Goal: Register for event/course

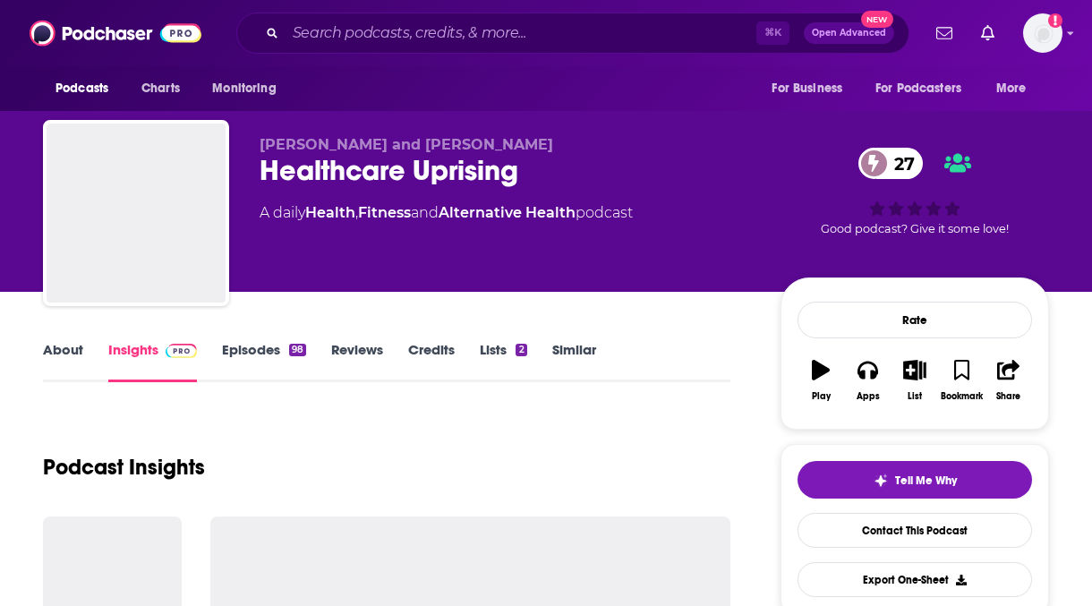
click at [59, 350] on link "About" at bounding box center [63, 361] width 40 height 41
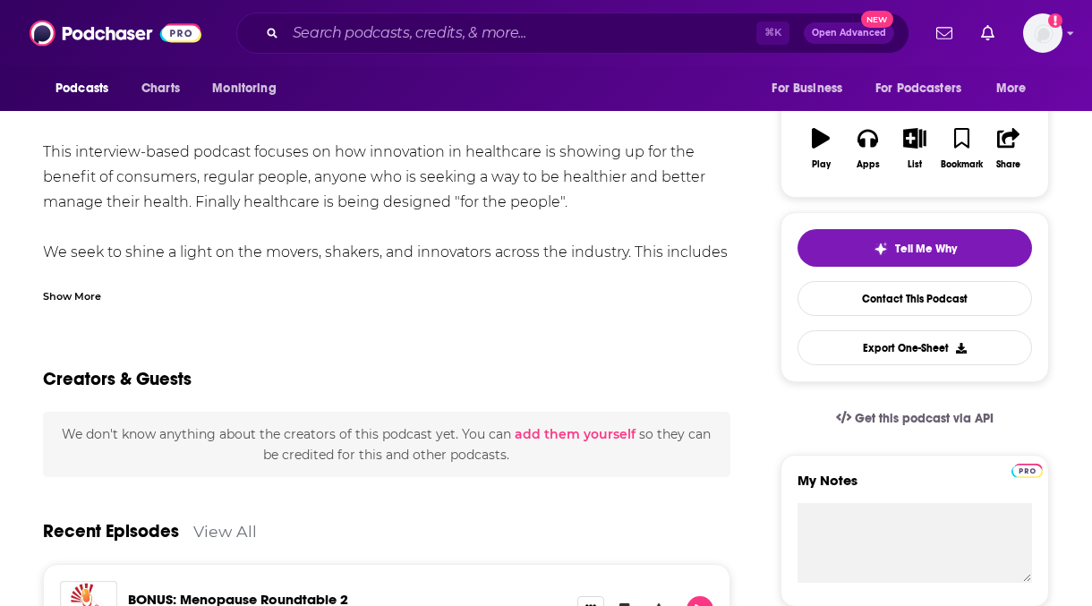
scroll to position [284, 0]
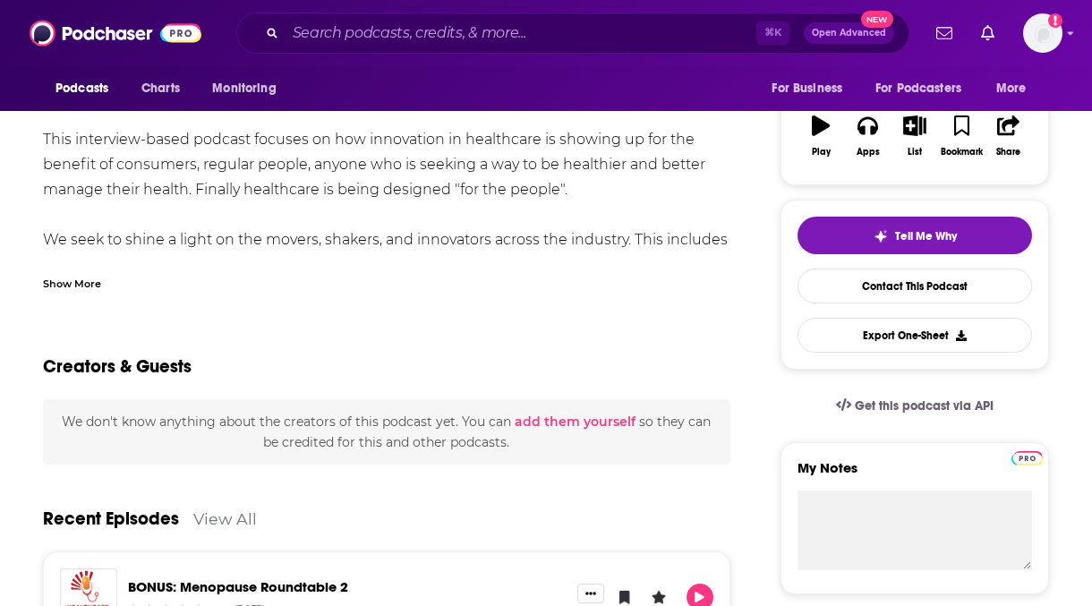
click at [74, 281] on div "Show More" at bounding box center [72, 282] width 58 height 17
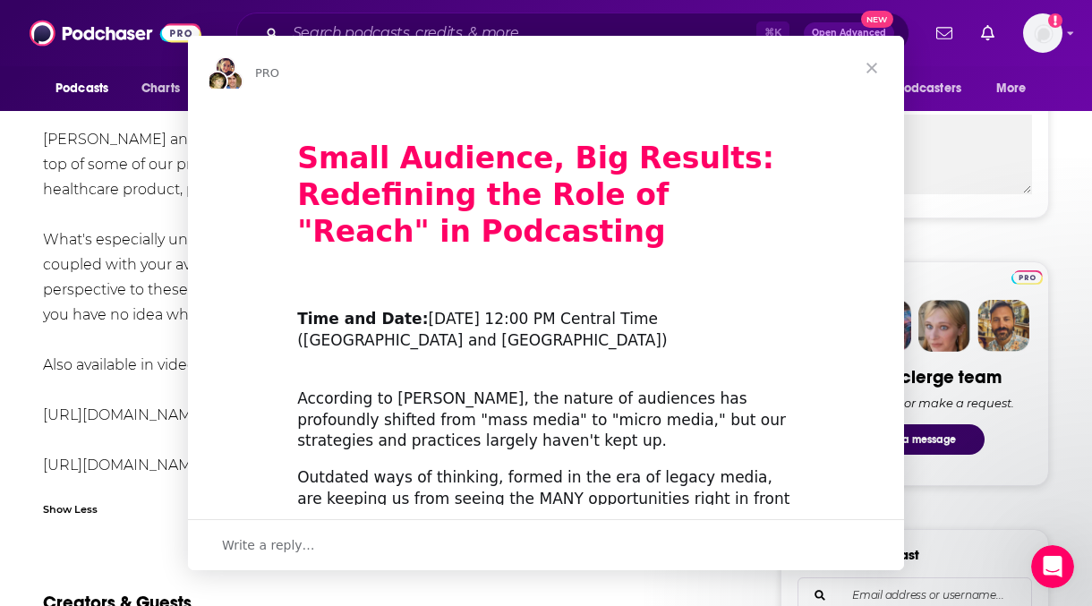
scroll to position [0, 0]
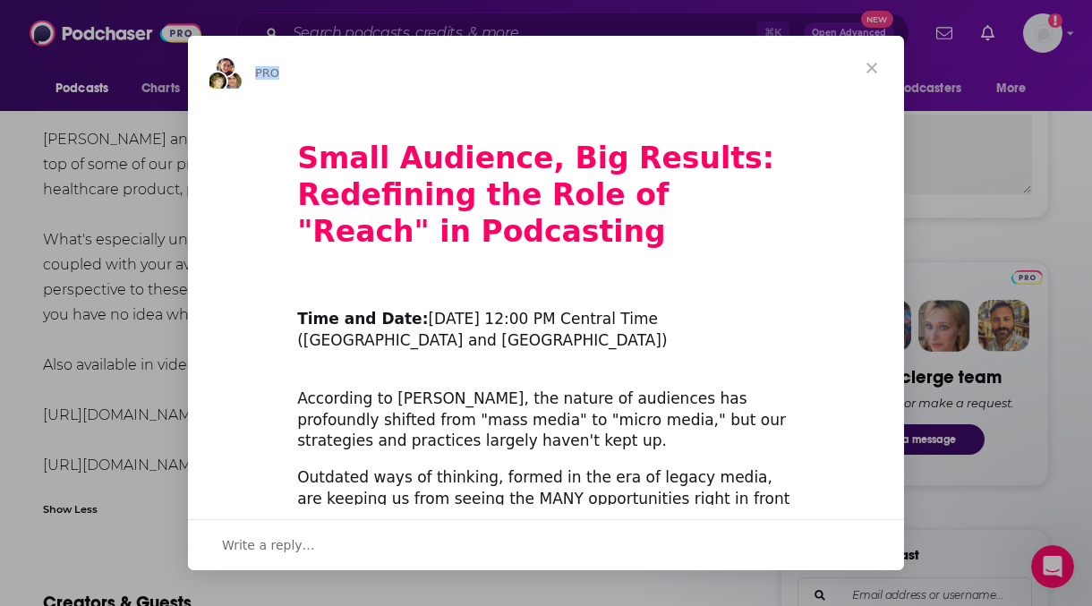
drag, startPoint x: 874, startPoint y: 71, endPoint x: 661, endPoint y: 61, distance: 213.3
click at [661, 61] on div "PRO Small Audience, Big Results: Redefining the Role of "Reach" in Podcasting ​…" at bounding box center [546, 303] width 716 height 534
click at [548, 217] on h1 "Small Audience, Big Results: Redefining the Role of "Reach" in Podcasting" at bounding box center [546, 183] width 498 height 158
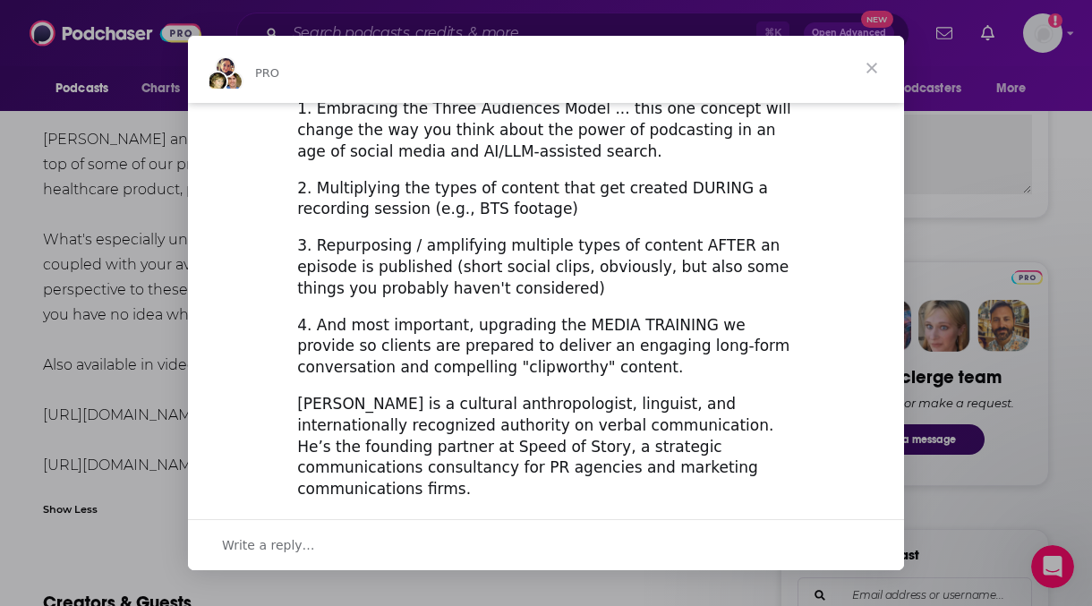
scroll to position [706, 0]
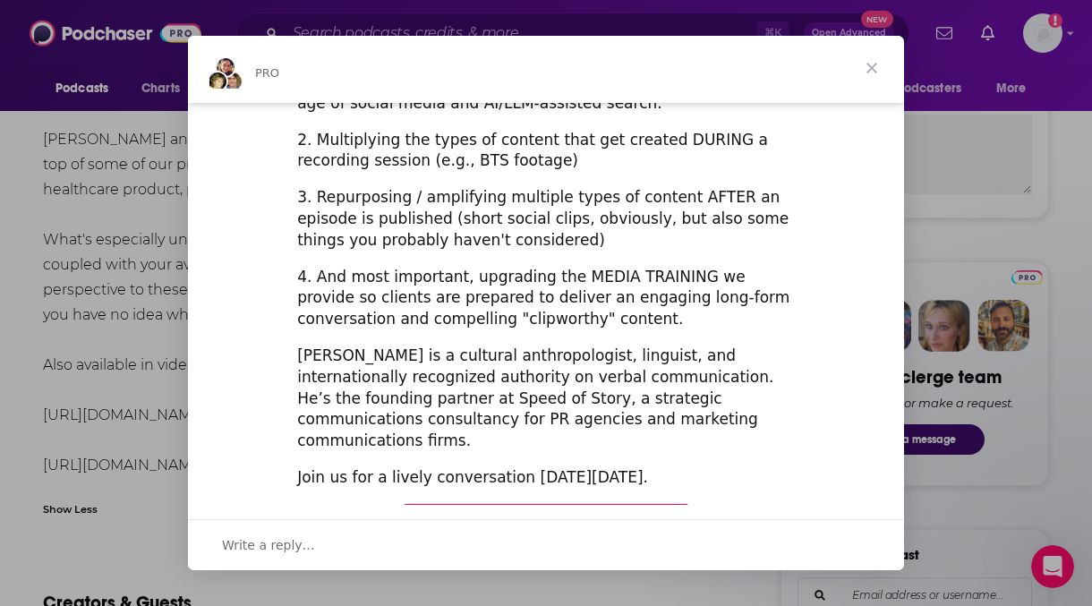
click at [518, 512] on span "Register Here (It's Free!)" at bounding box center [546, 521] width 214 height 18
click at [875, 70] on span "Close" at bounding box center [872, 68] width 64 height 64
